Goal: Navigation & Orientation: Find specific page/section

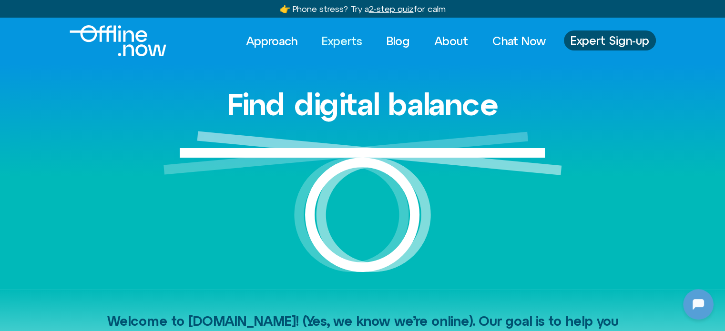
click at [335, 46] on link "Experts" at bounding box center [342, 41] width 58 height 21
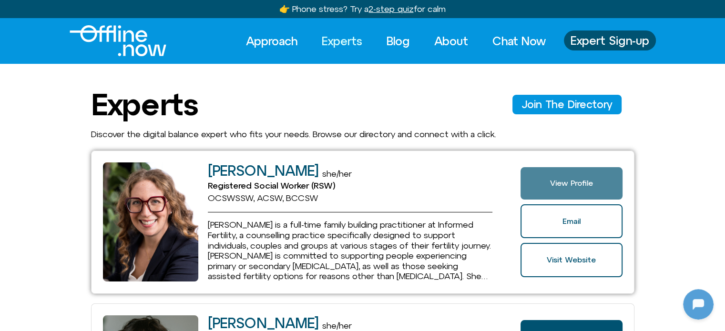
click at [595, 178] on link "View Profile" at bounding box center [572, 183] width 102 height 32
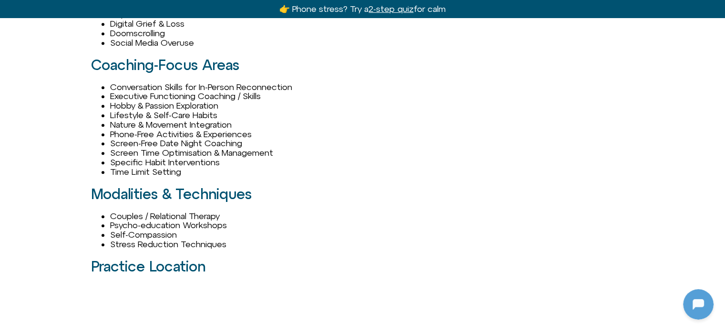
scroll to position [906, 0]
